Goal: Task Accomplishment & Management: Complete application form

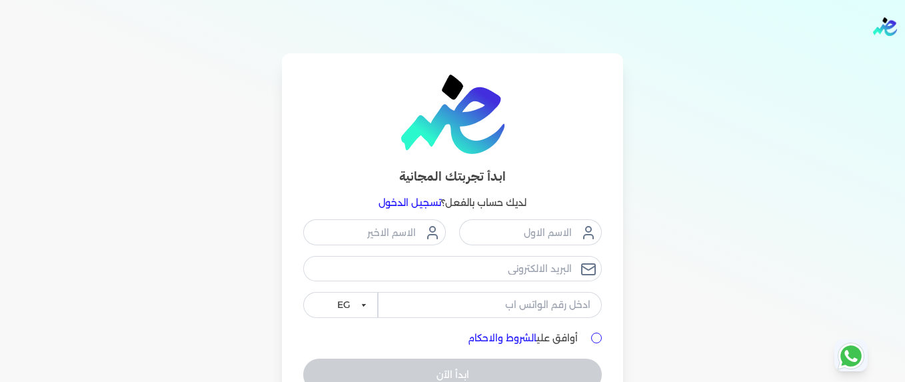
scroll to position [73, 0]
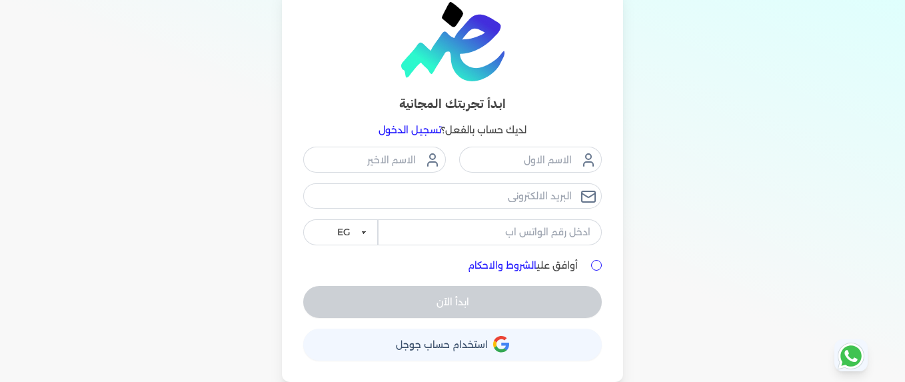
click at [446, 335] on button "حساب استخدام حساب جوجل" at bounding box center [452, 345] width 299 height 32
click at [389, 134] on link "تسجيل الدخول" at bounding box center [410, 130] width 63 height 12
click at [416, 349] on span "استخدام حساب جوجل" at bounding box center [442, 344] width 92 height 9
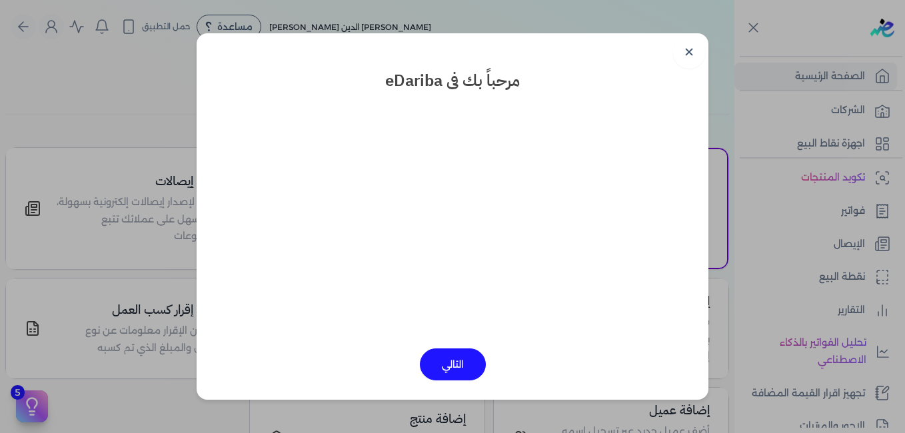
click at [441, 362] on button "التالي" at bounding box center [453, 365] width 66 height 32
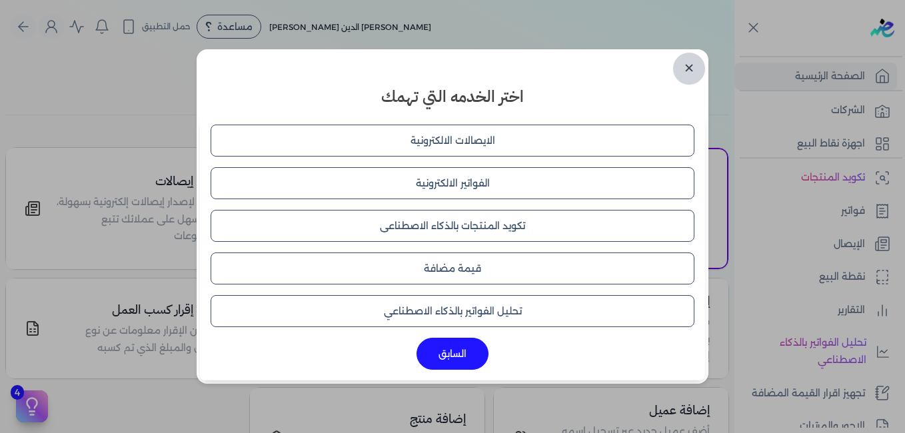
click at [696, 74] on link "✕" at bounding box center [689, 69] width 32 height 32
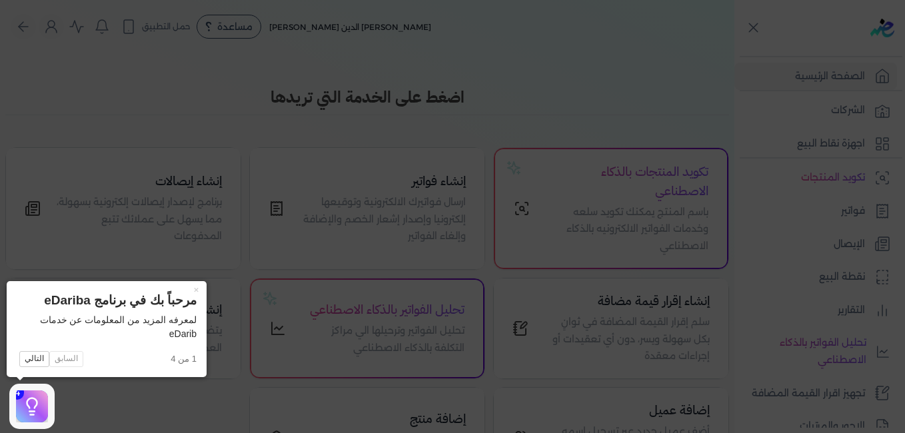
click at [95, 406] on icon at bounding box center [452, 216] width 905 height 433
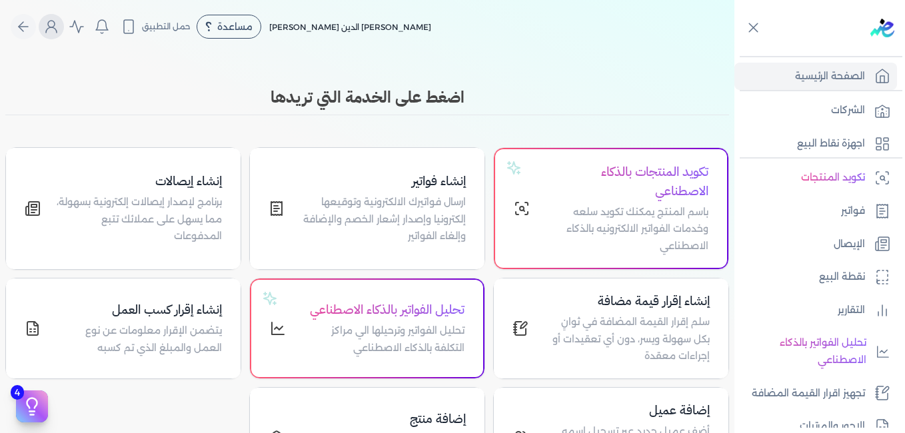
click at [47, 27] on button "Global" at bounding box center [51, 26] width 25 height 25
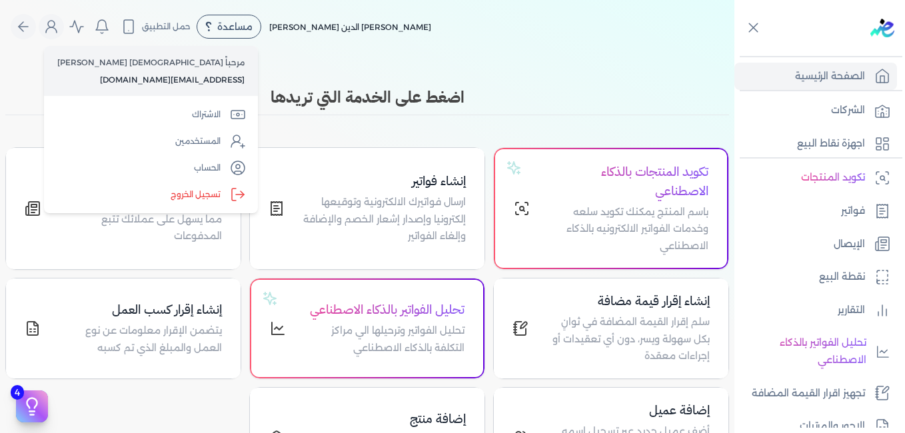
click at [476, 54] on div "Toggle Navigation الاسعار العمولات مساعدة خدمة العملاء دليل المستخدم تسجيل الدخ…" at bounding box center [367, 216] width 734 height 433
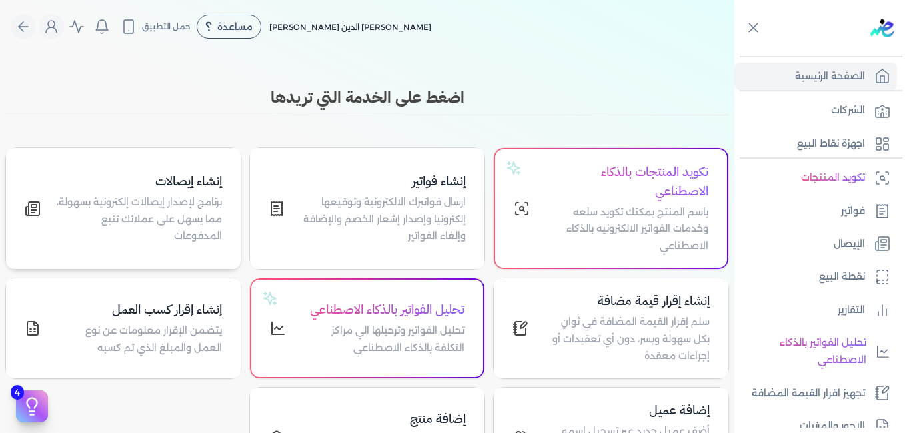
drag, startPoint x: 5, startPoint y: 135, endPoint x: 15, endPoint y: 200, distance: 66.0
click at [15, 200] on div "اضغط على الخدمة التي تريدها تكويد المنتجات بالذكاء الاصطناعي باسم المنتج يمكنك …" at bounding box center [367, 286] width 734 height 403
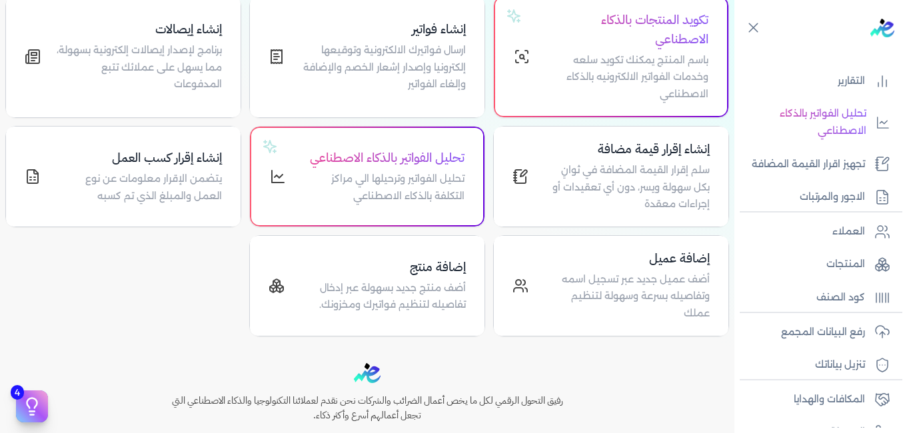
scroll to position [236, 0]
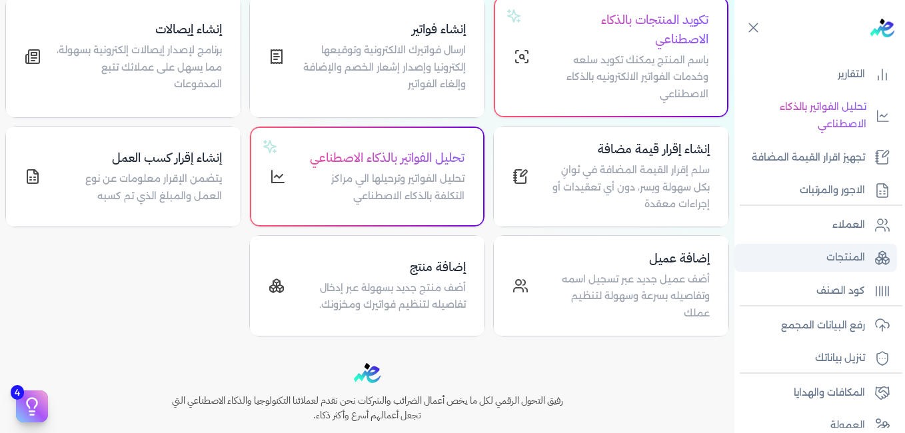
click at [836, 257] on p "المنتجات" at bounding box center [845, 257] width 39 height 17
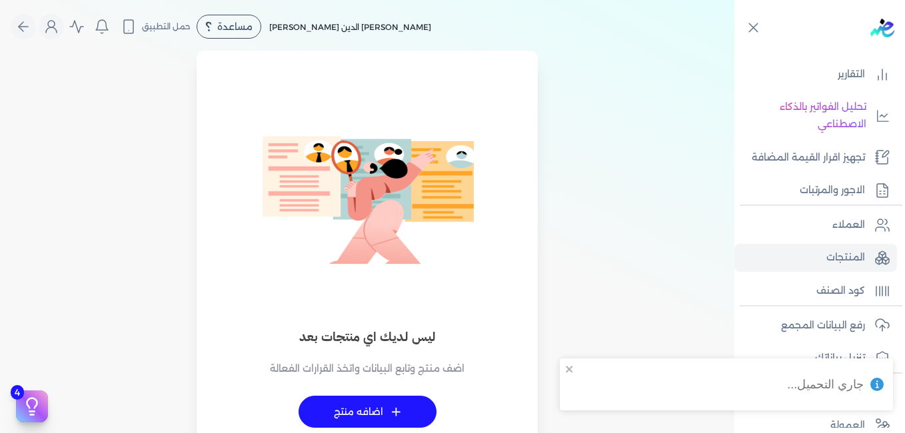
click at [398, 414] on span "+" at bounding box center [396, 411] width 10 height 9
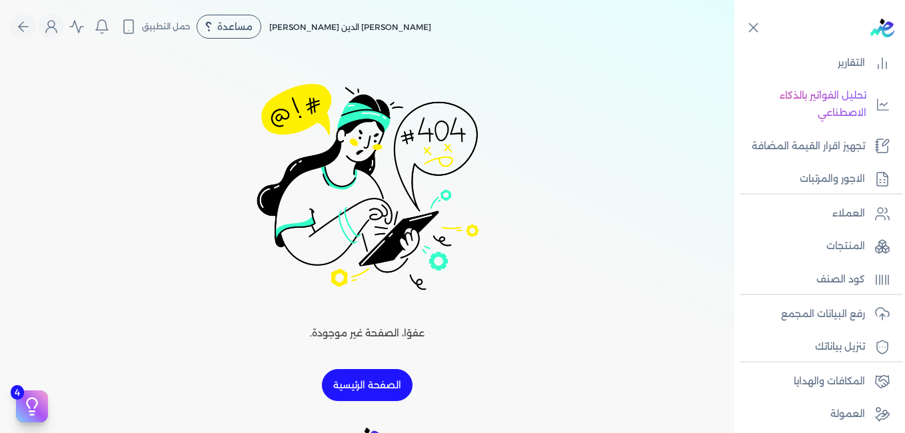
scroll to position [287, 0]
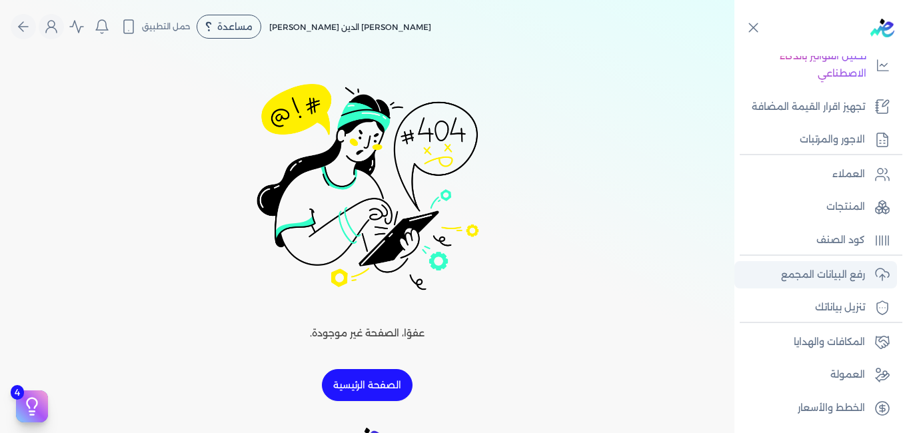
click at [817, 274] on p "رفع البيانات المجمع" at bounding box center [823, 275] width 84 height 17
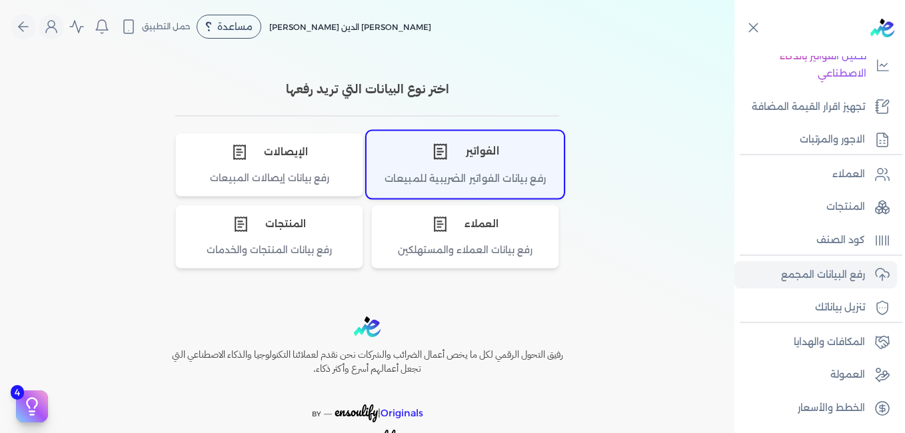
click at [476, 153] on div "الفواتير" at bounding box center [465, 151] width 196 height 40
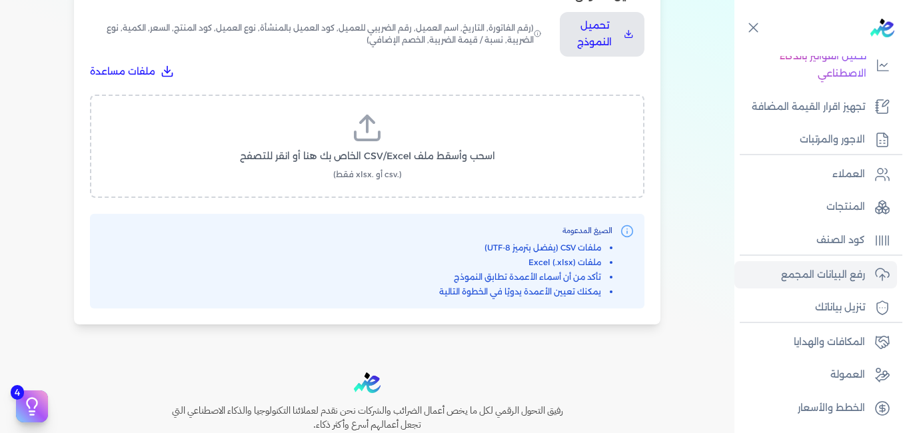
scroll to position [489, 0]
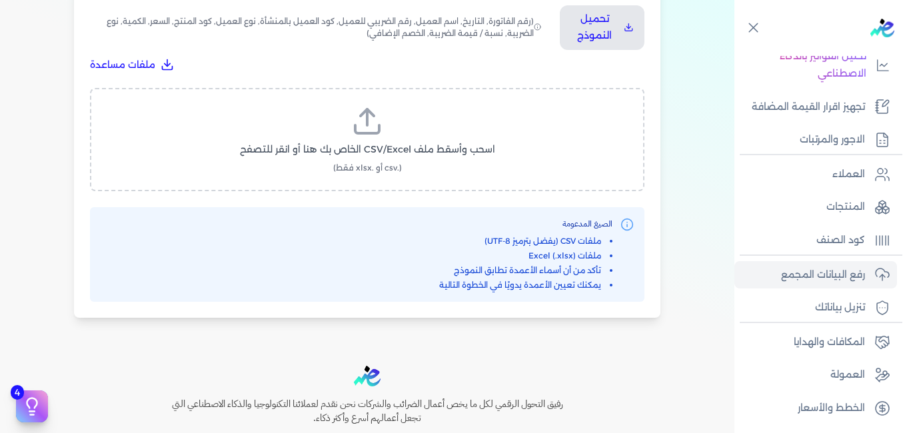
click at [349, 117] on label "اسحب وأسقط ملف CSV/Excel الخاص بك هنا أو انقر للتصفح (.csv أو .xlsx فقط)" at bounding box center [367, 139] width 520 height 69
click at [0, 0] on input "اسحب وأسقط ملف CSV/Excel الخاص بك هنا أو انقر للتصفح (.csv أو .xlsx فقط)" at bounding box center [0, 0] width 0 height 0
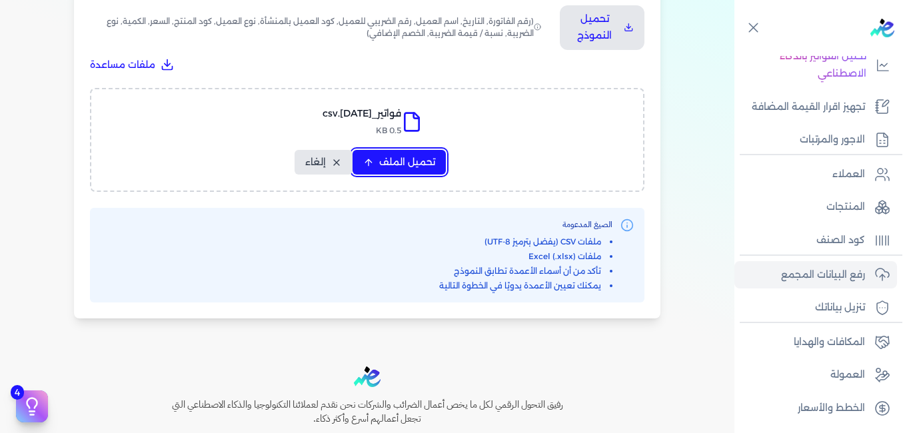
click at [409, 165] on span "تحميل الملف" at bounding box center [407, 162] width 56 height 14
select select "رقم الفاتورة"
select select "التاريخ"
select select "أسم العميل"
select select "الرقم الضريبي"
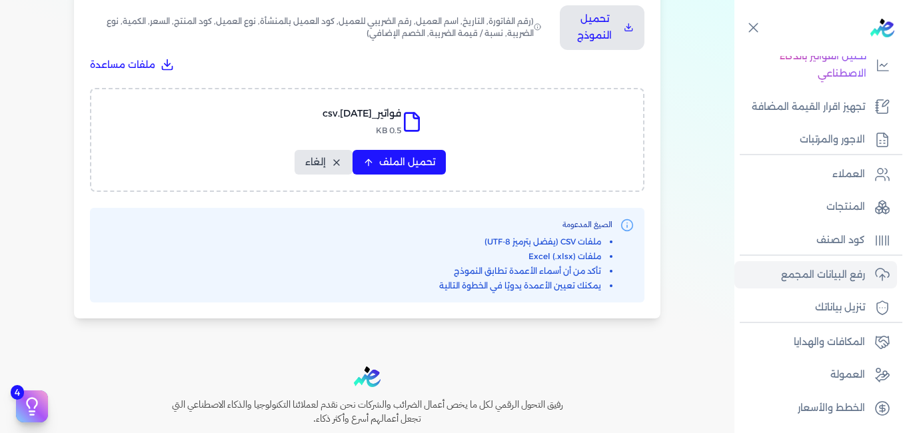
select select "الرقم التسلسلي الداخلي"
select select "وصف البند"
select select "سيريال المنتج"
select select "السعر"
select select "الكمية"
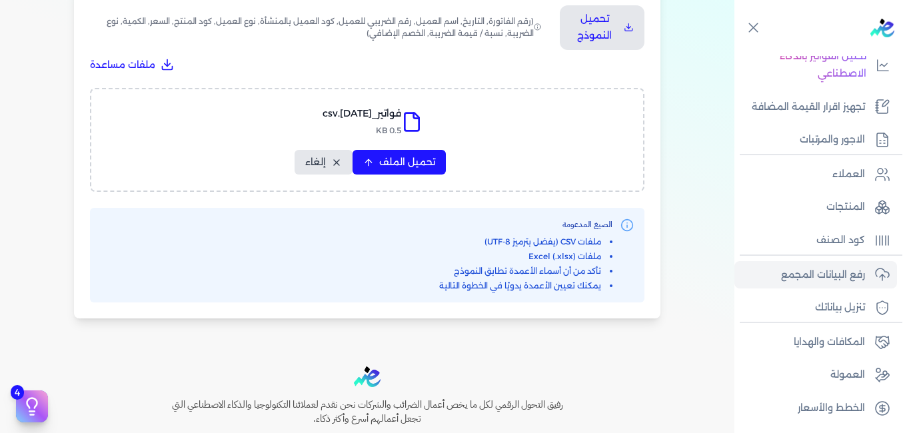
select select "نوع الضريبة"
select select "نسبة / قيمة الضريبة"
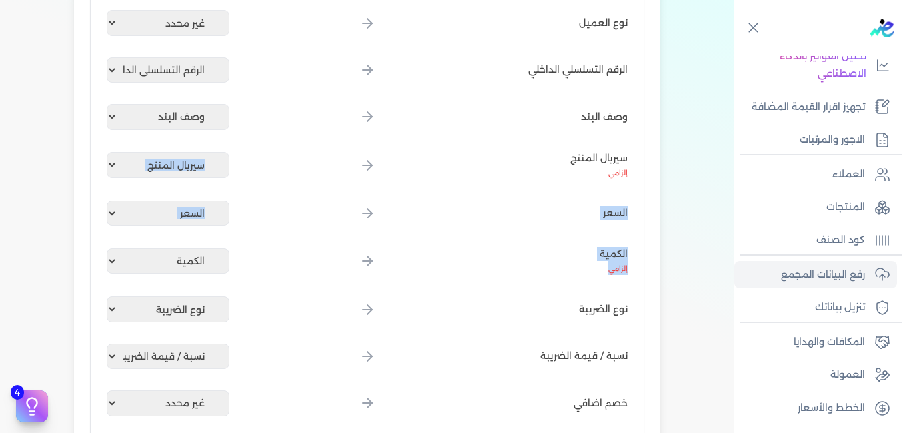
drag, startPoint x: 9, startPoint y: 143, endPoint x: 11, endPoint y: 247, distance: 104.0
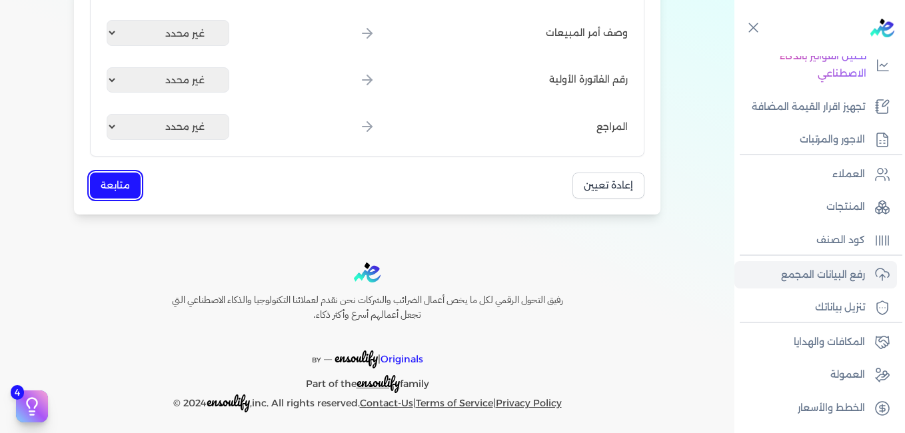
click at [132, 177] on button "متابعة" at bounding box center [115, 186] width 51 height 26
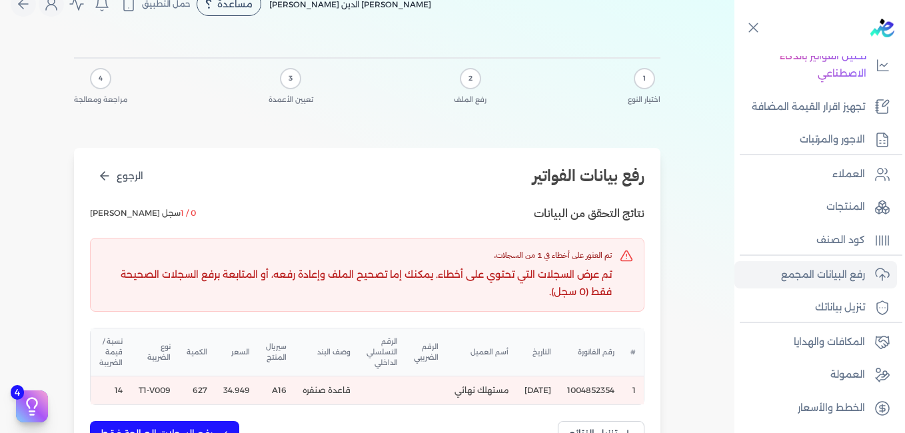
scroll to position [0, 0]
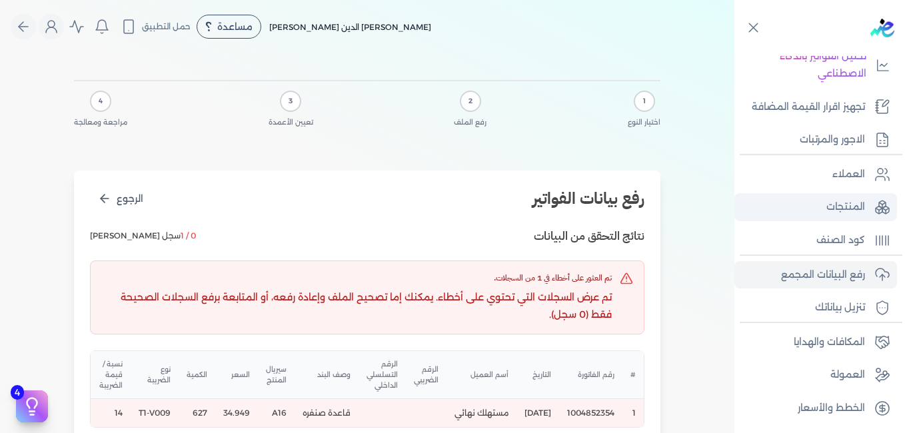
click at [810, 197] on link "المنتجات" at bounding box center [815, 207] width 163 height 28
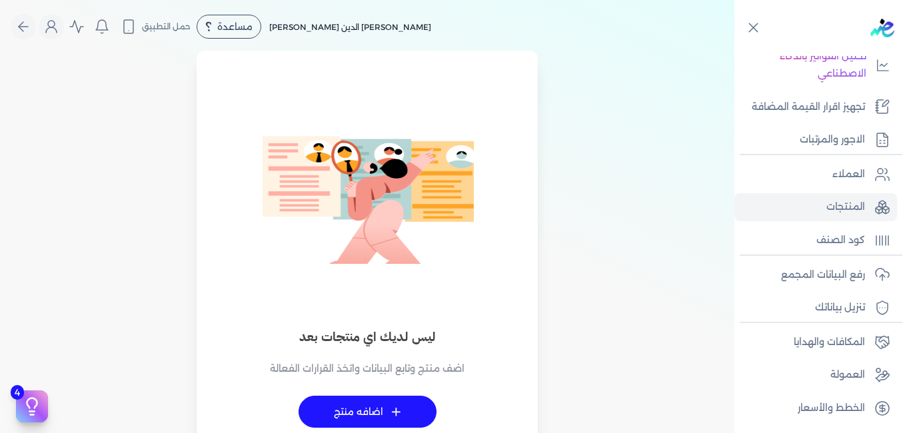
click at [401, 408] on span "+" at bounding box center [396, 411] width 10 height 9
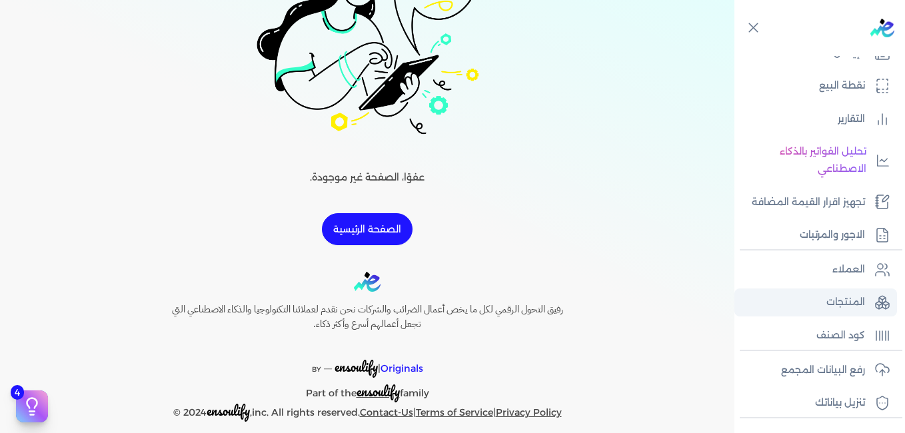
scroll to position [192, 0]
click at [820, 305] on link "المنتجات" at bounding box center [815, 302] width 163 height 28
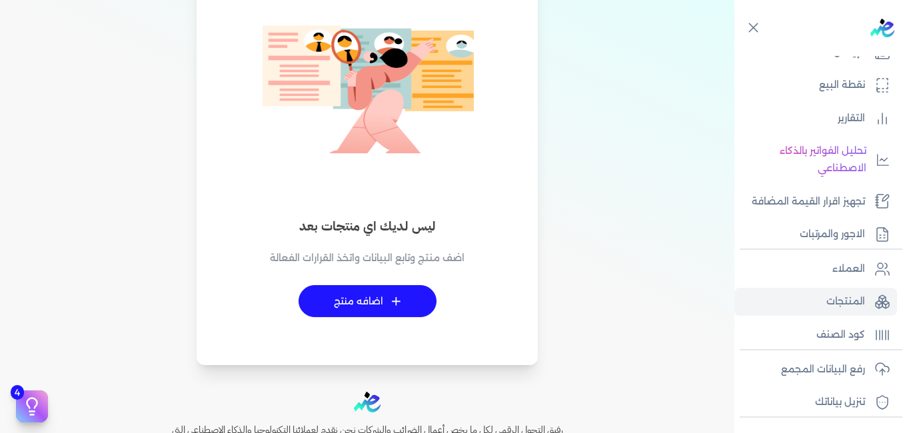
scroll to position [107, 0]
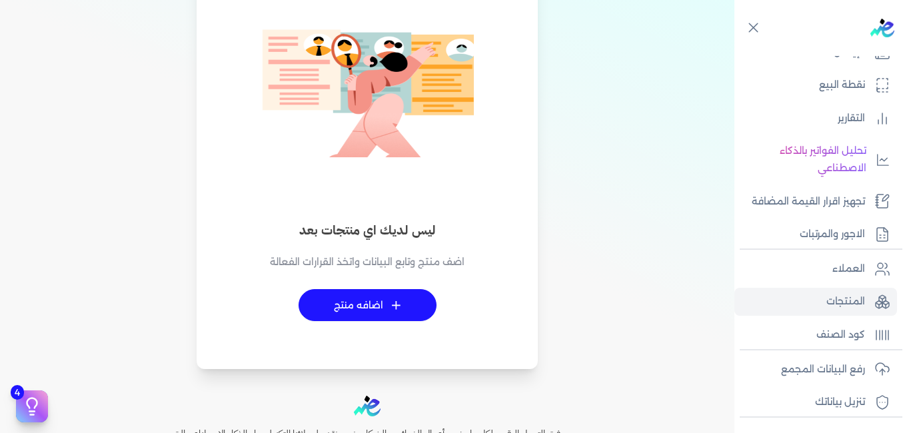
click at [390, 307] on link "+ اضافه منتج" at bounding box center [368, 305] width 138 height 32
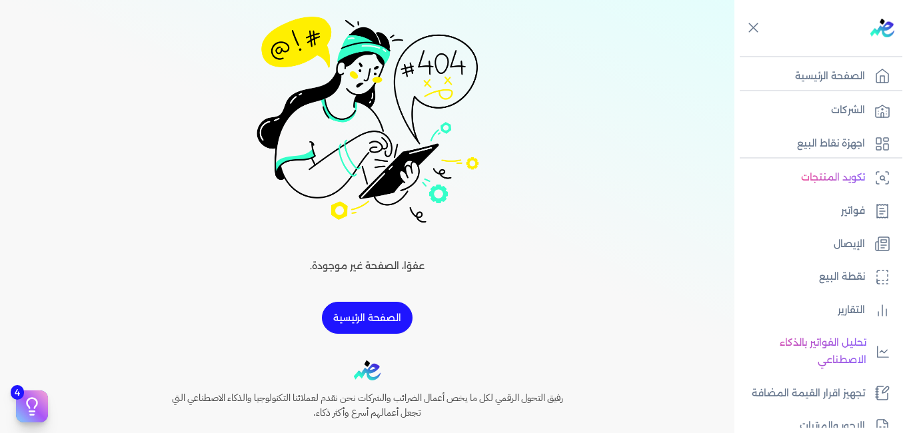
scroll to position [82, 0]
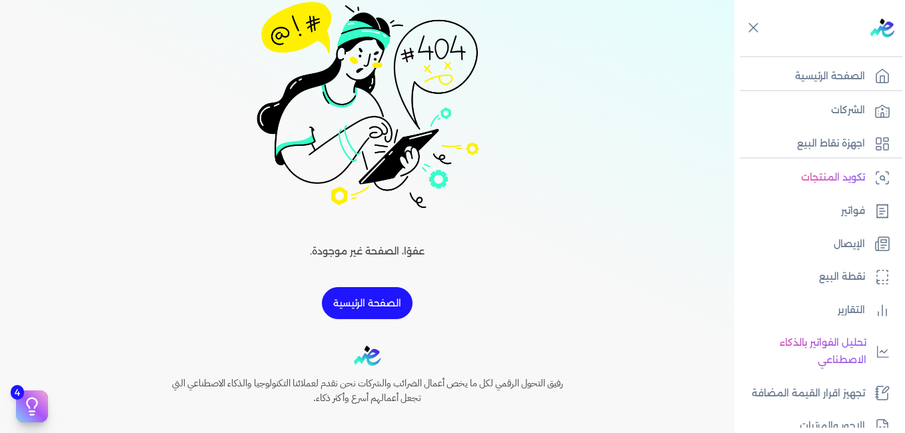
click at [389, 295] on link "الصفحة الرئيسية" at bounding box center [367, 303] width 91 height 32
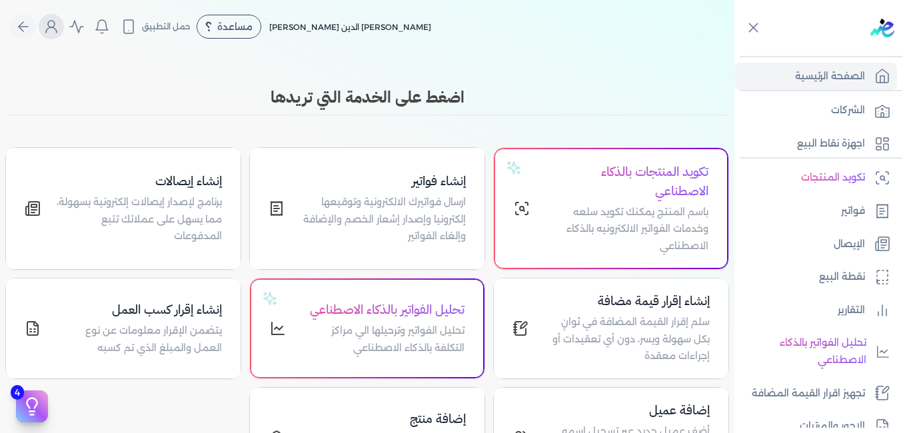
click at [51, 29] on icon "Global" at bounding box center [51, 27] width 16 height 16
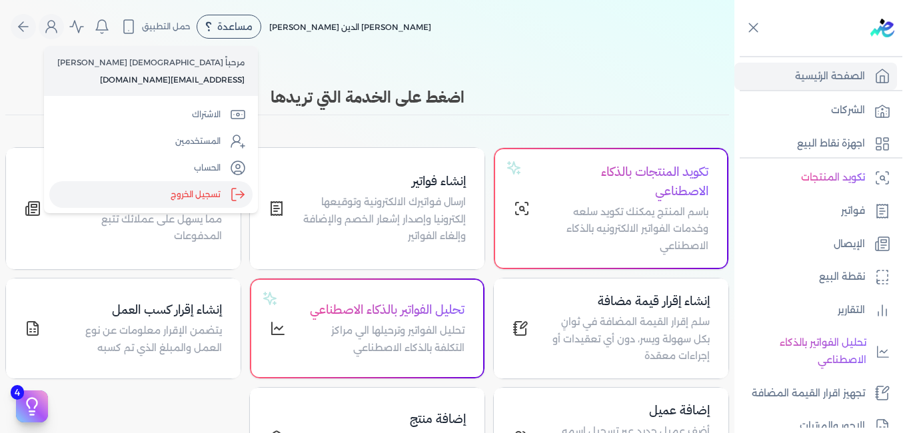
click at [100, 192] on label "تسجيل الخروج" at bounding box center [150, 194] width 203 height 27
click at [734, 53] on input "Close" at bounding box center [734, 53] width 0 height 0
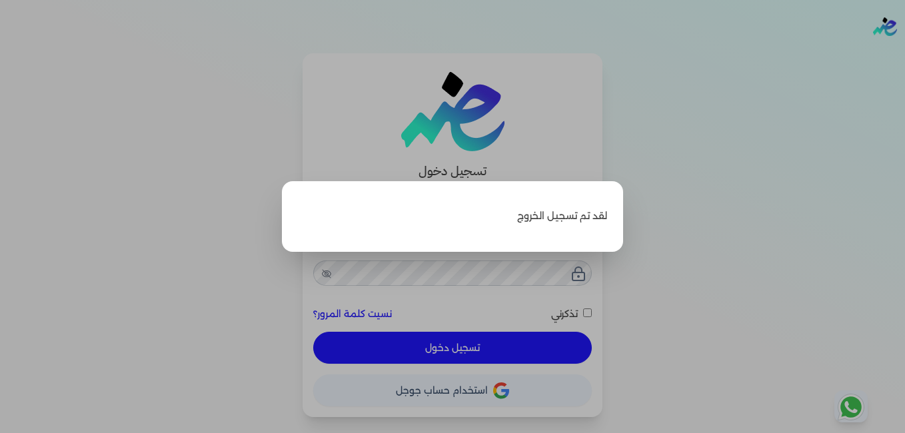
click at [730, 253] on label "Close" at bounding box center [452, 216] width 905 height 433
click at [904, 53] on input "Close" at bounding box center [905, 53] width 0 height 0
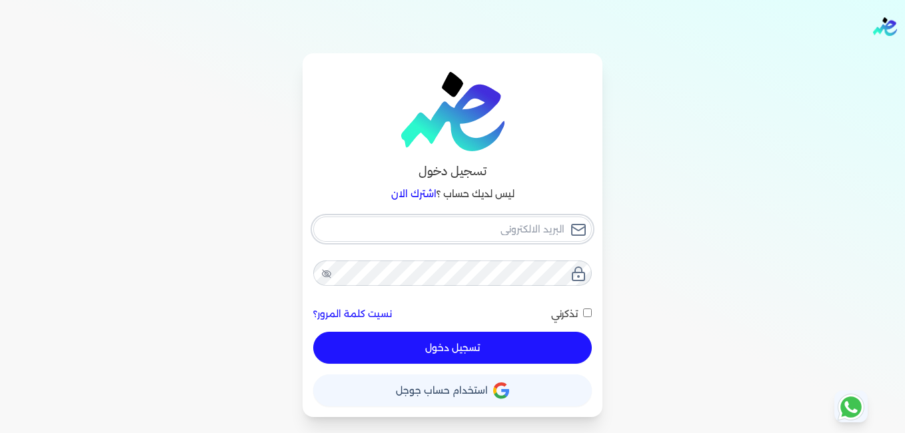
click at [523, 225] on input "email" at bounding box center [452, 229] width 279 height 25
type input "a"
checkbox input "false"
type input "ah"
checkbox input "false"
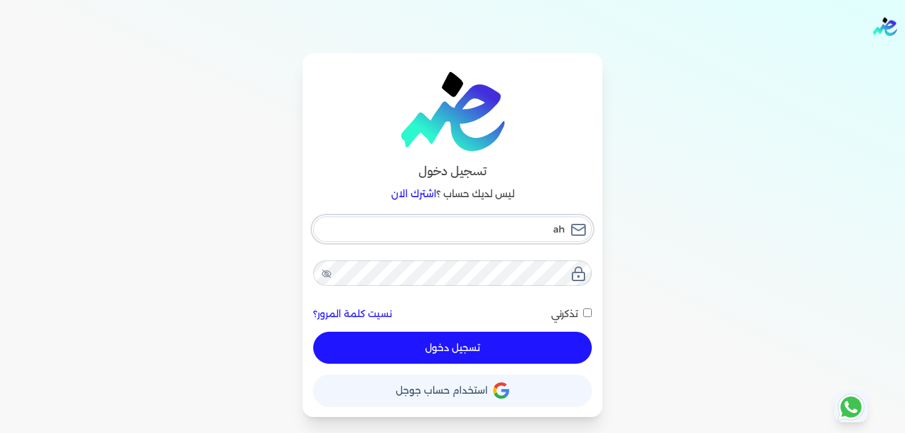
type input "ahm"
checkbox input "false"
type input "ahme"
checkbox input "false"
type input "[PERSON_NAME]"
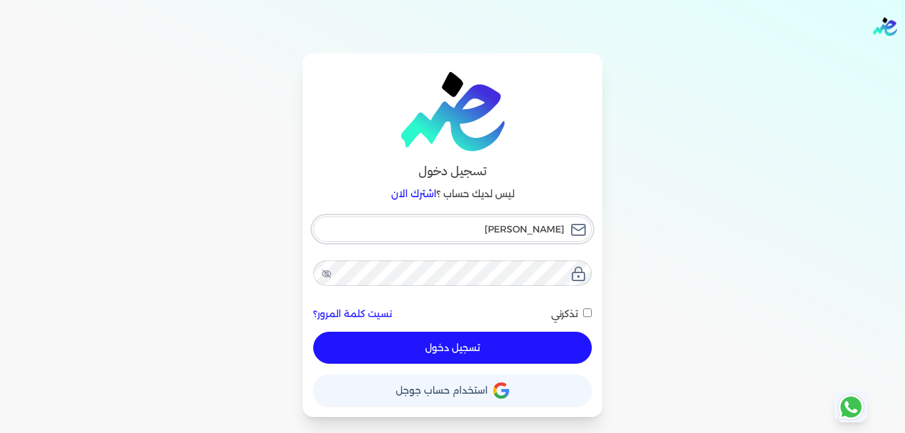
checkbox input "false"
type input "ahme"
checkbox input "false"
type input "ah"
checkbox input "false"
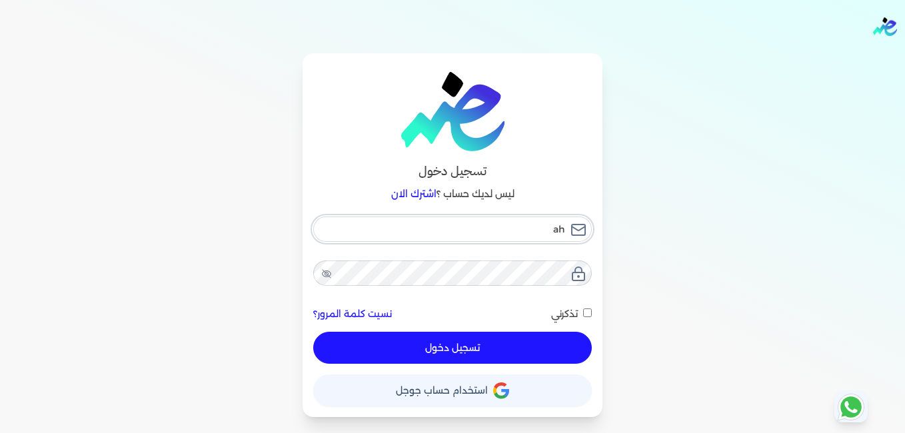
type input "a"
checkbox input "false"
